Goal: Information Seeking & Learning: Learn about a topic

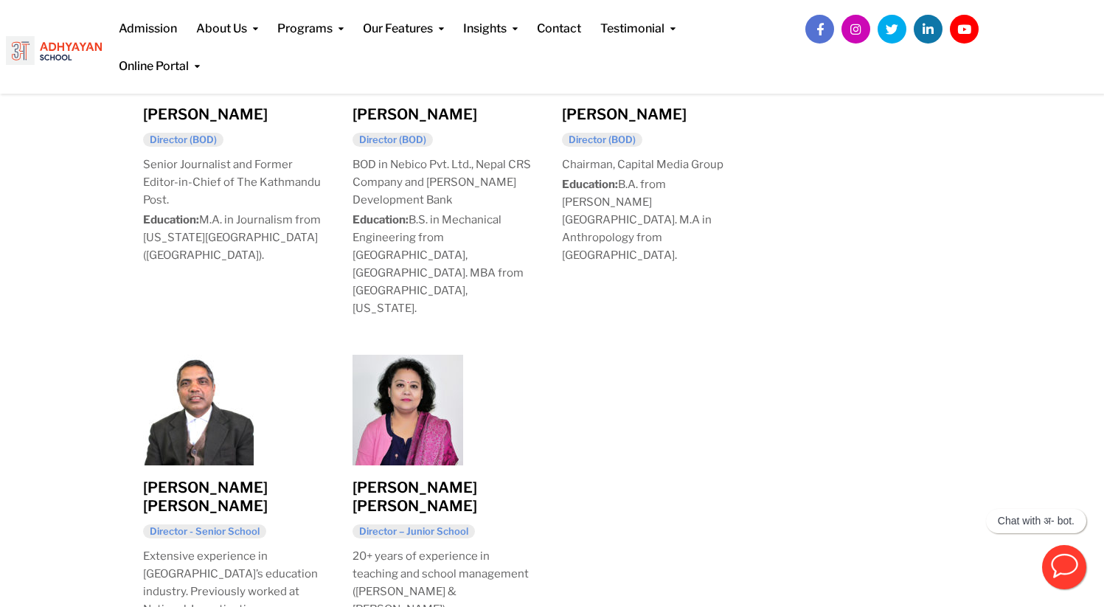
scroll to position [1248, 0]
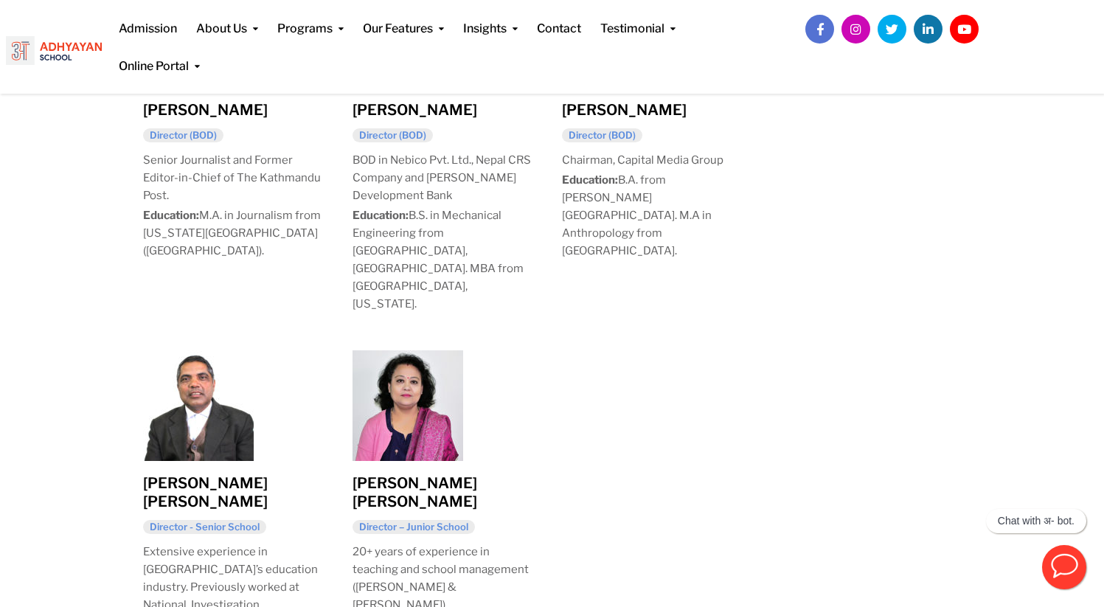
click at [441, 474] on link "[PERSON_NAME] [PERSON_NAME]" at bounding box center [414, 492] width 125 height 36
click at [220, 474] on link "[PERSON_NAME] [PERSON_NAME]" at bounding box center [205, 492] width 125 height 36
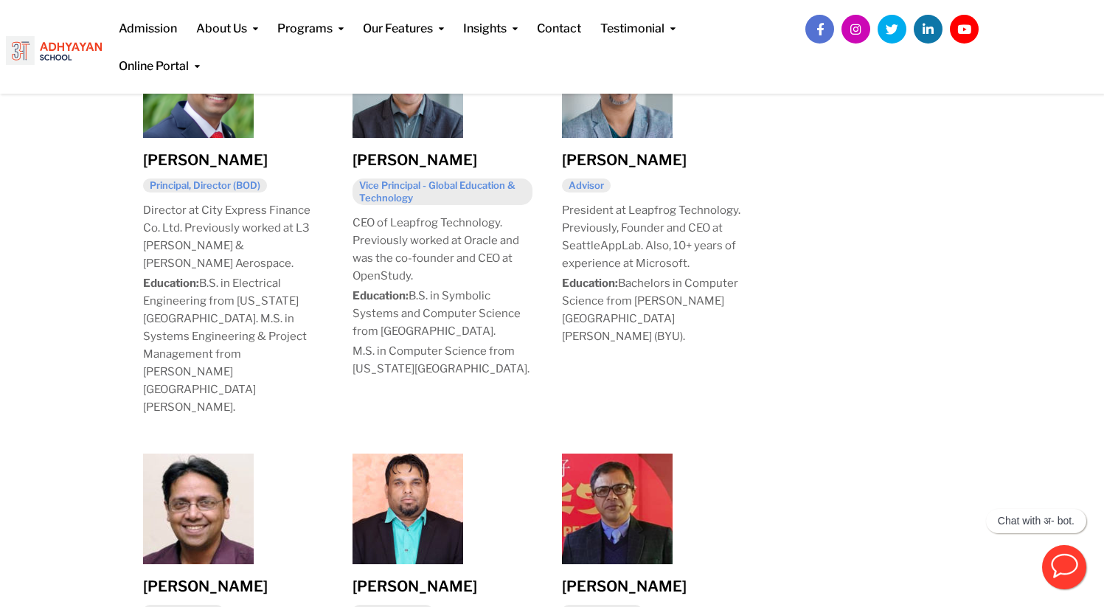
scroll to position [791, 0]
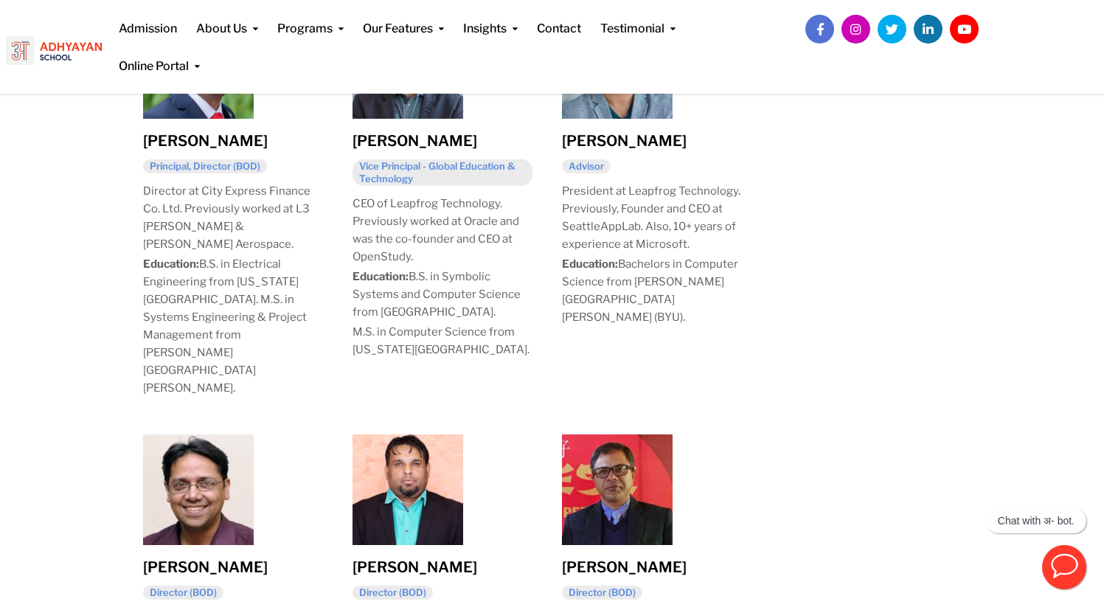
click at [421, 558] on link "[PERSON_NAME]" at bounding box center [414, 567] width 125 height 18
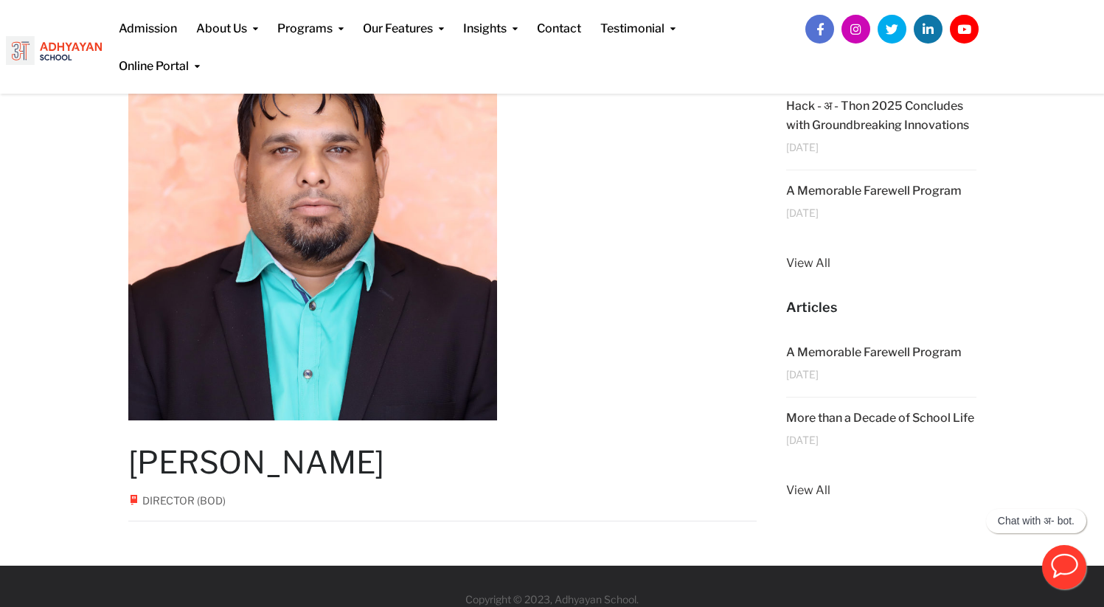
scroll to position [148, 0]
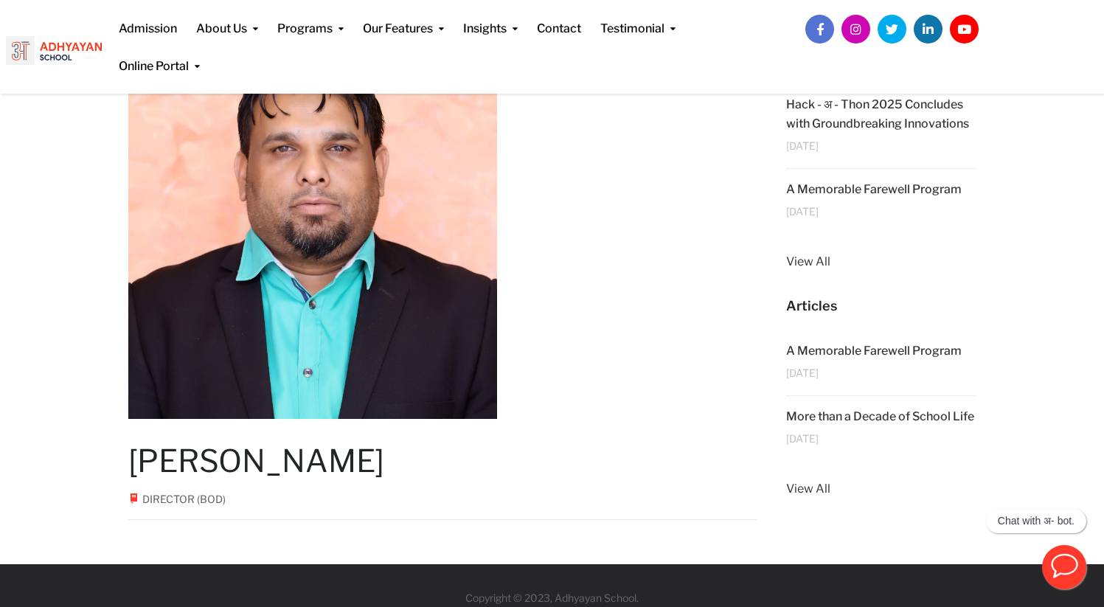
click at [810, 497] on div "Articles A Memorable Farewell Program 3 Apr, 2024 More than a Decade of School …" at bounding box center [881, 397] width 190 height 202
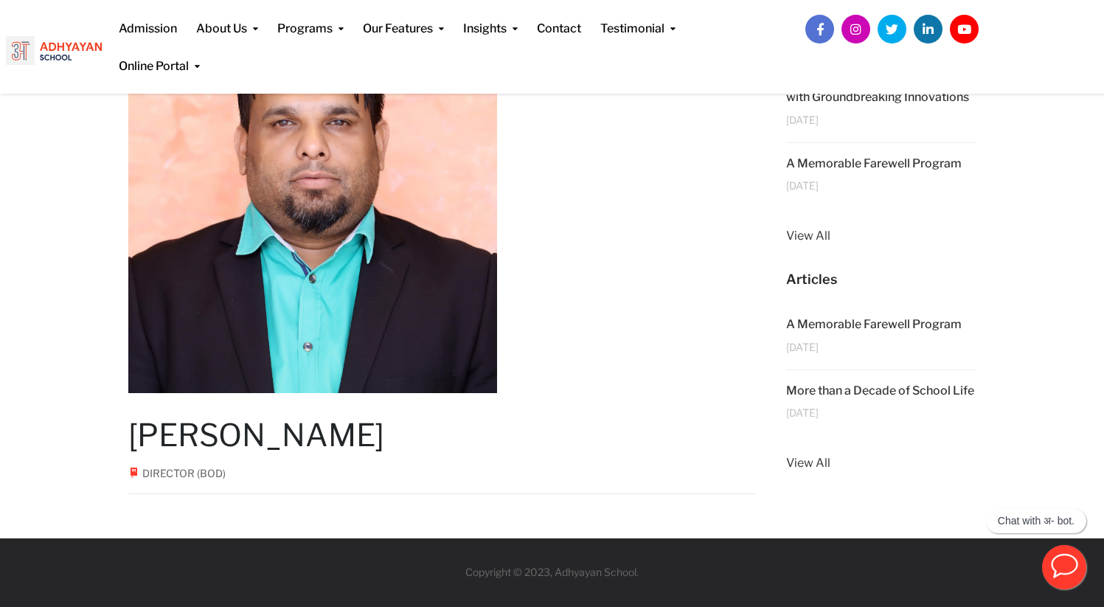
scroll to position [181, 0]
click at [791, 471] on link "View All" at bounding box center [881, 462] width 190 height 19
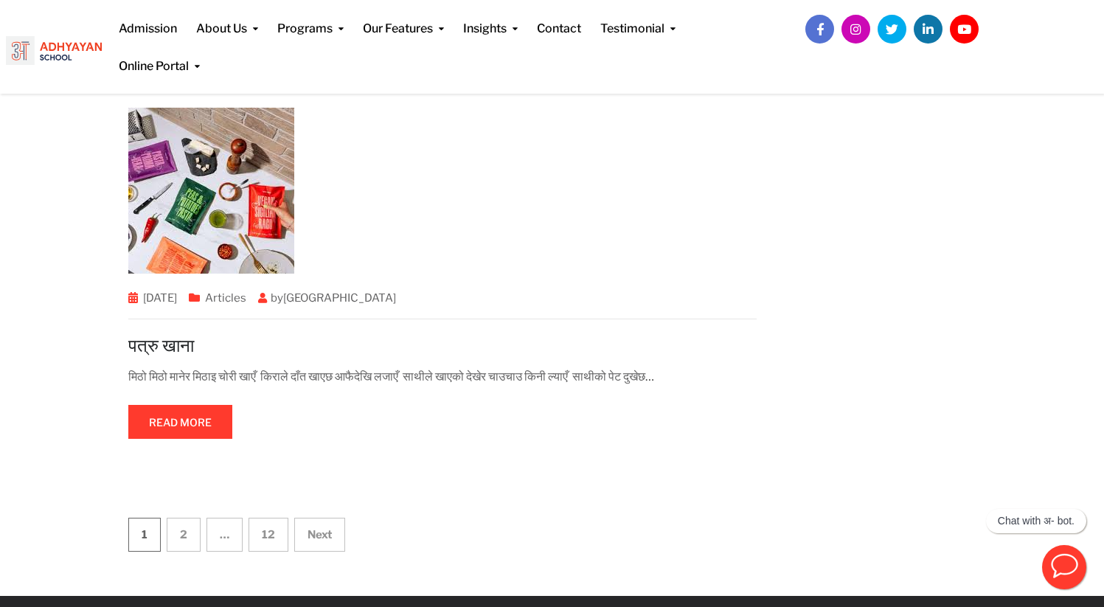
scroll to position [4404, 0]
